Goal: Information Seeking & Learning: Learn about a topic

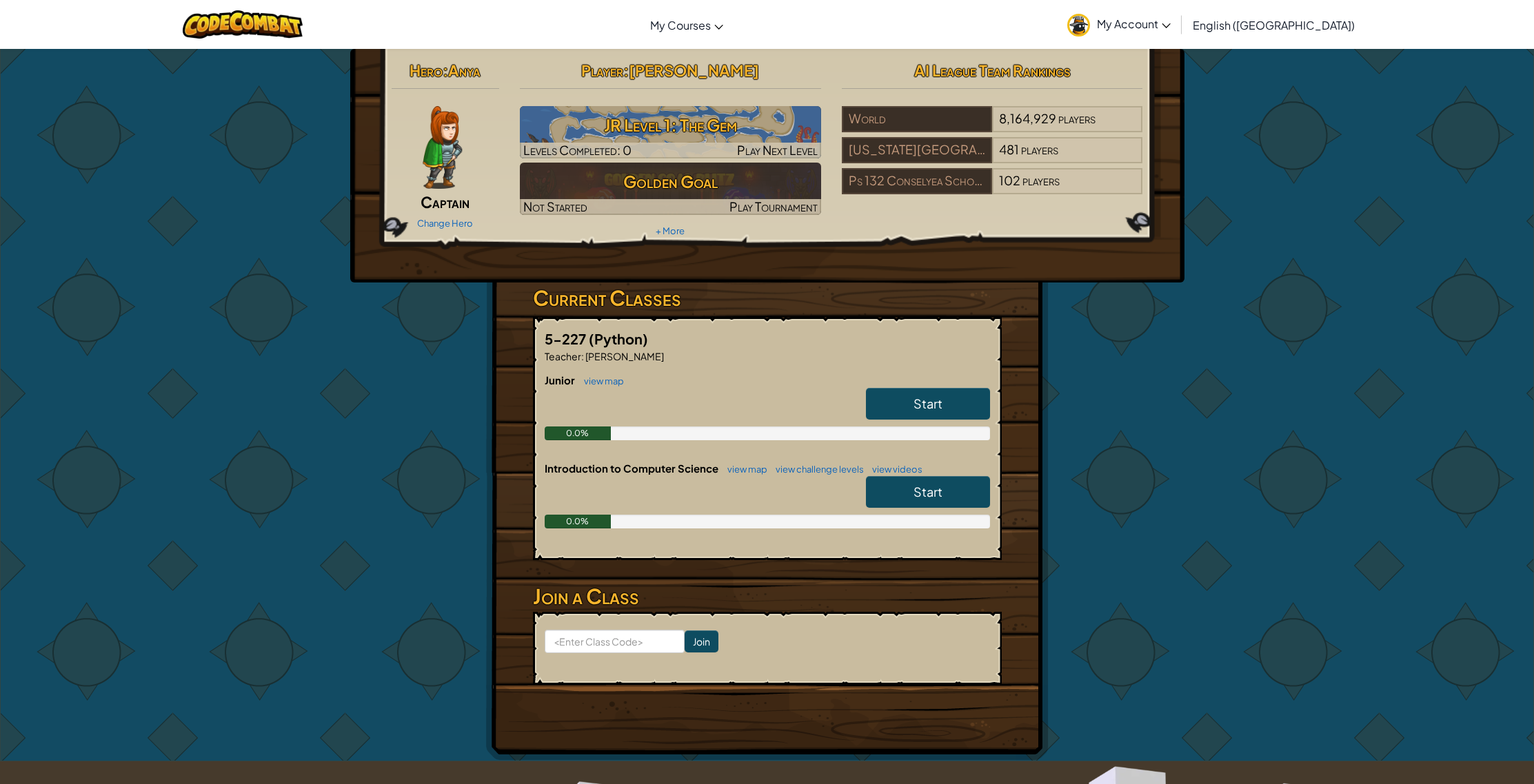
click at [880, 410] on link "Start" at bounding box center [927, 404] width 124 height 31
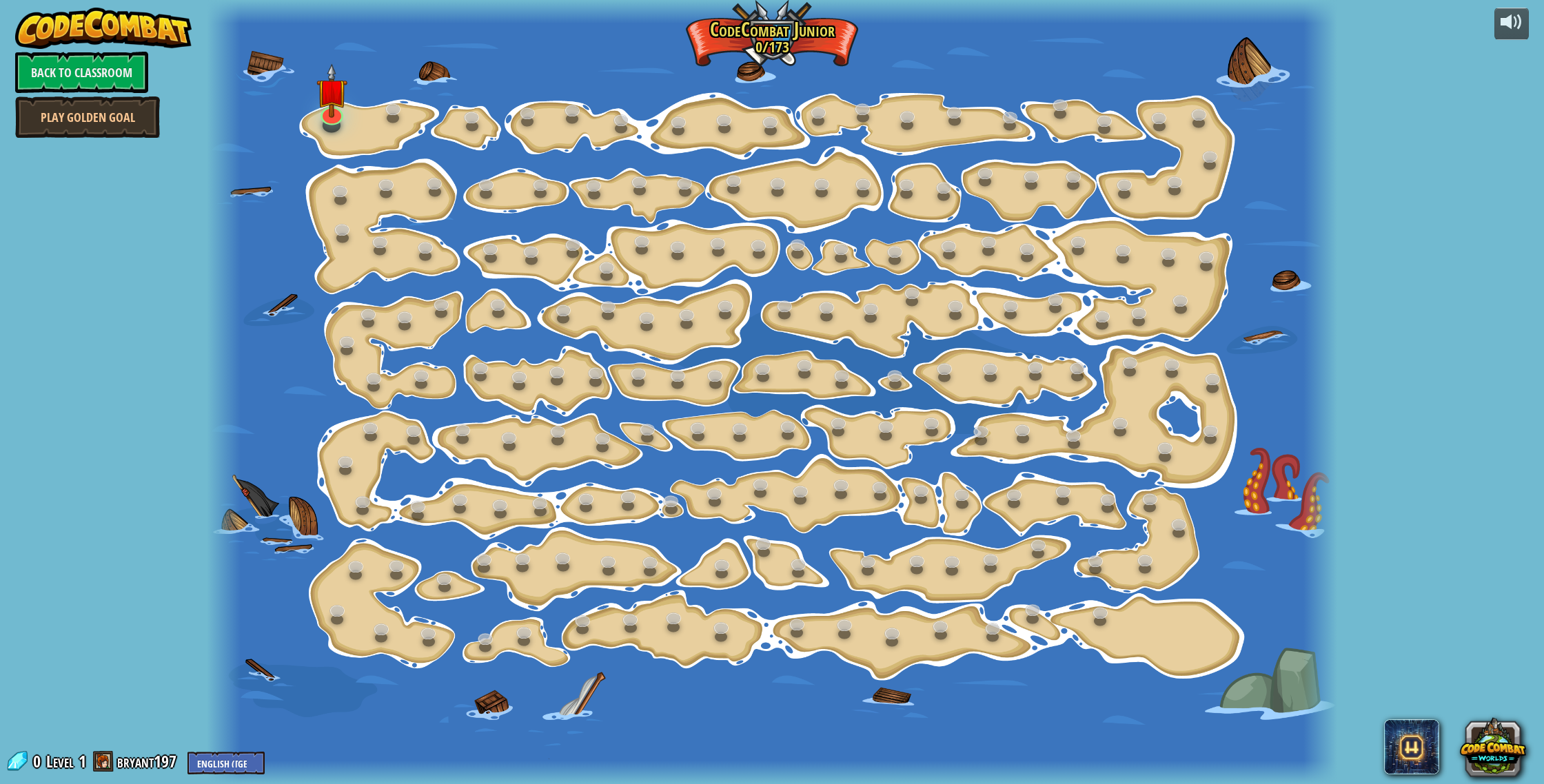
click at [1511, 40] on div "powered by Back to Classroom Play Golden Goal 15. Step Change (Locked) Change s…" at bounding box center [772, 392] width 1544 height 784
click at [1512, 26] on div at bounding box center [1512, 22] width 22 height 22
